Goal: Information Seeking & Learning: Learn about a topic

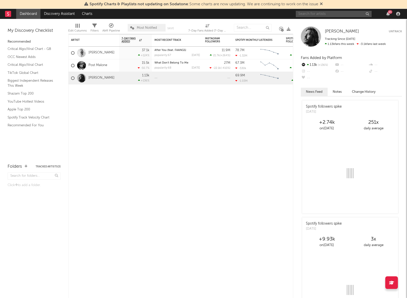
click at [334, 13] on input "text" at bounding box center [333, 14] width 76 height 6
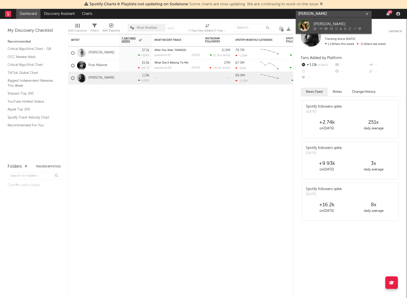
type input "[PERSON_NAME]"
click at [328, 21] on div "[PERSON_NAME]" at bounding box center [341, 24] width 56 height 6
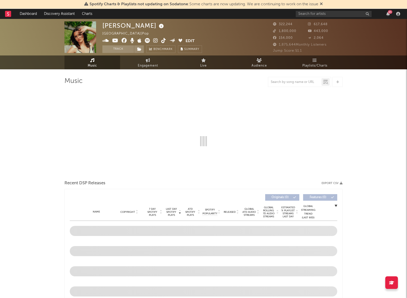
select select "6m"
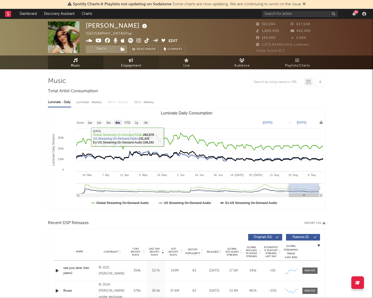
click at [123, 64] on span "Engagement" at bounding box center [131, 66] width 20 height 6
select select "1w"
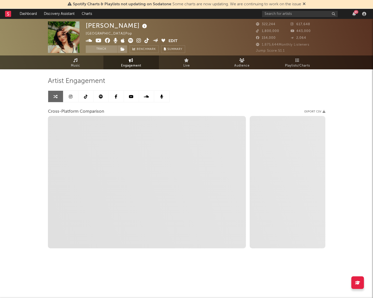
select select "1m"
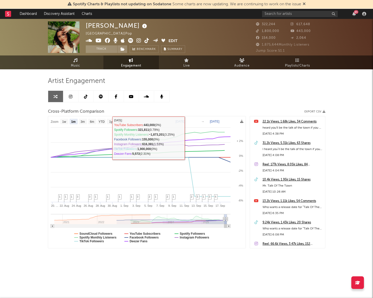
click at [185, 120] on text "[DATE]" at bounding box center [181, 122] width 10 height 4
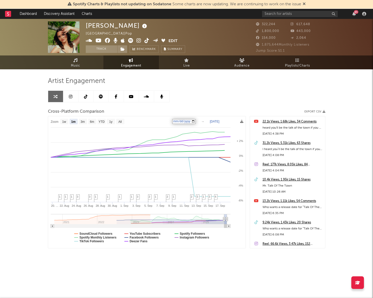
click at [196, 122] on input "[DATE]" at bounding box center [183, 121] width 23 height 5
type input "[DATE]"
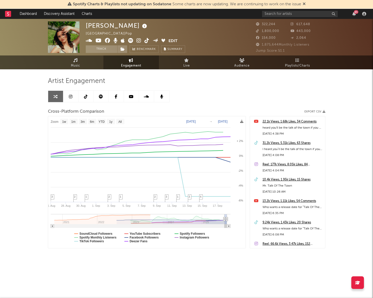
select select "1w"
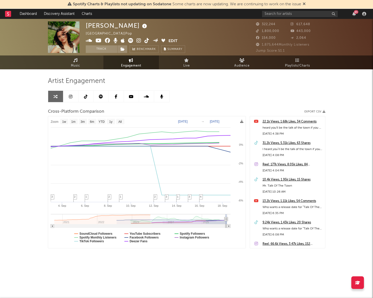
click at [84, 96] on icon at bounding box center [86, 97] width 4 height 4
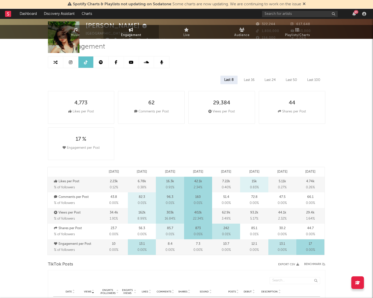
select select "6m"
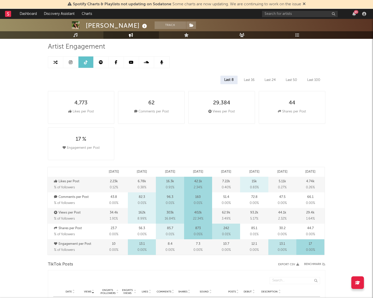
scroll to position [54, 0]
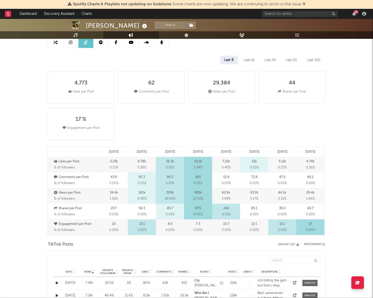
click at [312, 111] on div "4,773 Likes per Post 62 Comments per Post 29,384 Views per Post 44 Shares per P…" at bounding box center [189, 105] width 282 height 73
drag, startPoint x: 317, startPoint y: 232, endPoint x: 305, endPoint y: 224, distance: 14.0
click at [305, 224] on div "17 0.00 %" at bounding box center [311, 228] width 28 height 16
drag, startPoint x: 307, startPoint y: 224, endPoint x: 326, endPoint y: 234, distance: 21.5
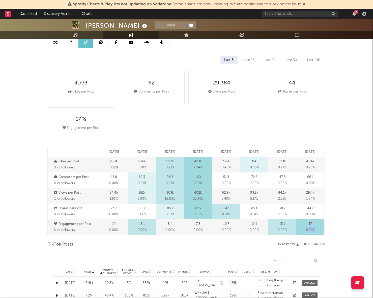
drag, startPoint x: 326, startPoint y: 234, endPoint x: 304, endPoint y: 222, distance: 25.0
click at [304, 222] on div "17 0.00 %" at bounding box center [311, 228] width 28 height 16
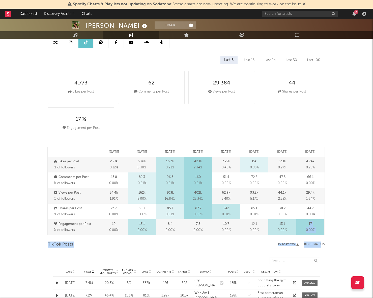
drag, startPoint x: 304, startPoint y: 222, endPoint x: 329, endPoint y: 238, distance: 29.4
drag, startPoint x: 323, startPoint y: 236, endPoint x: 307, endPoint y: 222, distance: 20.8
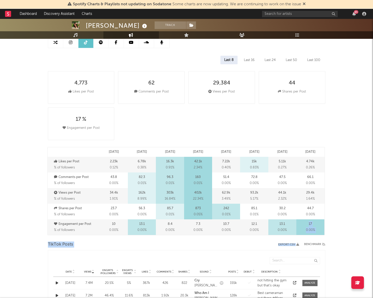
click at [307, 222] on div "17 0.00 %" at bounding box center [311, 228] width 28 height 16
drag, startPoint x: 305, startPoint y: 222, endPoint x: 327, endPoint y: 231, distance: 24.2
click at [312, 231] on span "0.00 %" at bounding box center [310, 231] width 9 height 6
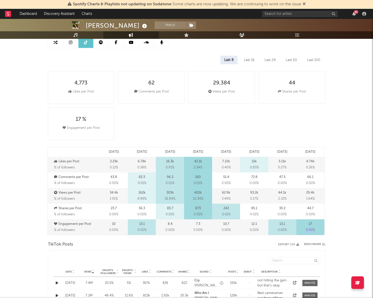
click at [312, 231] on span "0.00 %" at bounding box center [310, 231] width 9 height 6
click at [310, 228] on span "0.00 %" at bounding box center [310, 231] width 9 height 6
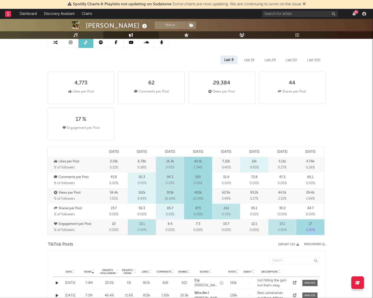
click at [319, 231] on div "17 0.00 %" at bounding box center [311, 228] width 28 height 16
click at [314, 230] on span "0.00 %" at bounding box center [310, 231] width 9 height 6
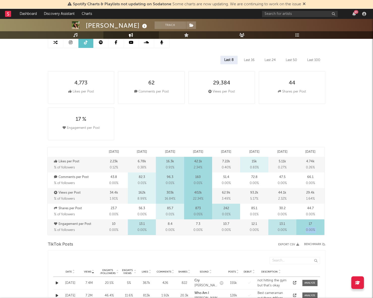
click at [314, 230] on span "0.00 %" at bounding box center [310, 231] width 9 height 6
click at [315, 229] on span "0.00 %" at bounding box center [310, 231] width 9 height 6
click at [313, 228] on span "0.00 %" at bounding box center [310, 231] width 9 height 6
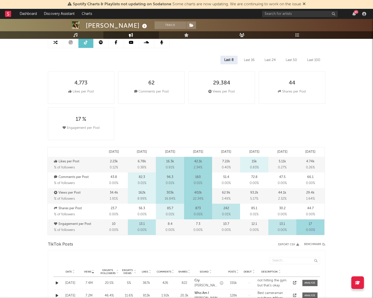
click at [313, 228] on span "0.00 %" at bounding box center [310, 231] width 9 height 6
click at [323, 228] on div "17 0.00 %" at bounding box center [311, 228] width 28 height 16
click at [314, 228] on span "0.00 %" at bounding box center [310, 231] width 9 height 6
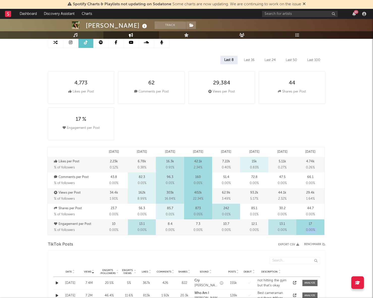
click at [314, 228] on span "0.00 %" at bounding box center [310, 231] width 9 height 6
click at [323, 227] on div "17 0.00 %" at bounding box center [311, 228] width 28 height 16
click at [313, 227] on div "17 0.00 %" at bounding box center [311, 228] width 28 height 16
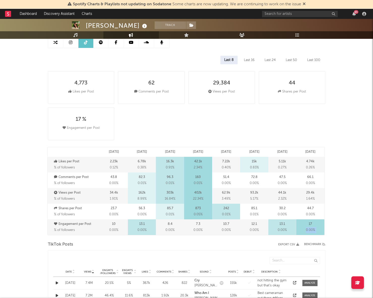
click at [321, 227] on div "17 0.00 %" at bounding box center [311, 228] width 28 height 16
click at [320, 231] on div "17 0.00 %" at bounding box center [311, 228] width 28 height 16
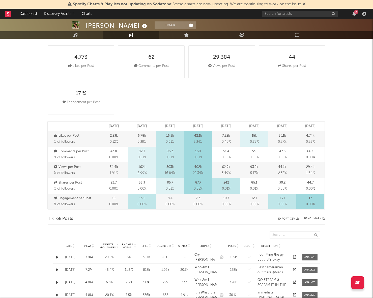
scroll to position [0, 0]
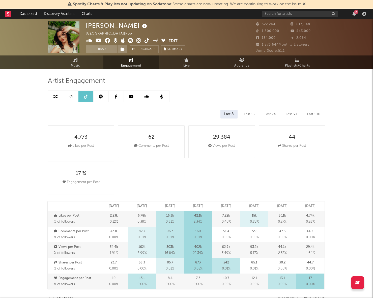
click at [72, 97] on link at bounding box center [70, 96] width 15 height 11
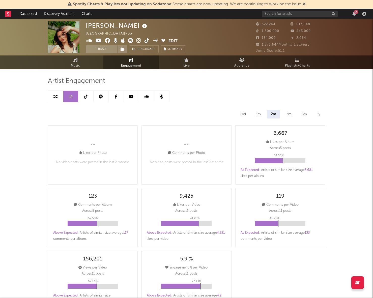
select select "6m"
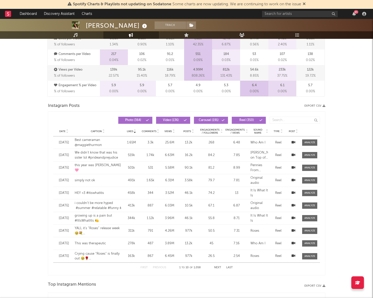
scroll to position [356, 0]
